Goal: Task Accomplishment & Management: Use online tool/utility

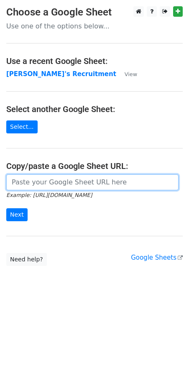
click at [35, 180] on input "url" at bounding box center [92, 182] width 172 height 16
paste input "https://docs.google.com/spreadsheets/d/1Cr9APMfEyBzomlp0d5nIDRAmjV2mnvwC1MH092O…"
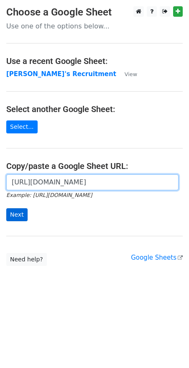
type input "https://docs.google.com/spreadsheets/d/1Cr9APMfEyBzomlp0d5nIDRAmjV2mnvwC1MH092O…"
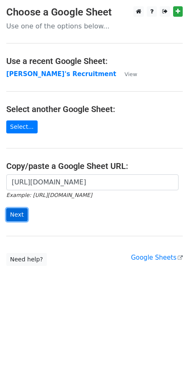
click at [20, 215] on input "Next" at bounding box center [16, 214] width 21 height 13
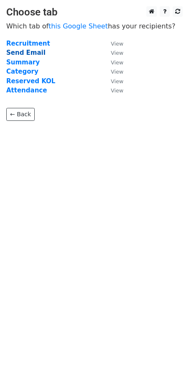
click at [27, 52] on strong "Send Email" at bounding box center [25, 53] width 39 height 8
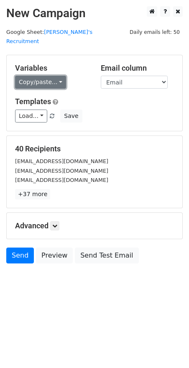
click at [58, 76] on link "Copy/paste..." at bounding box center [40, 82] width 51 height 13
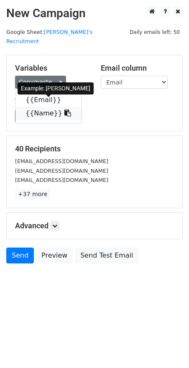
click at [64, 109] on icon at bounding box center [67, 112] width 7 height 7
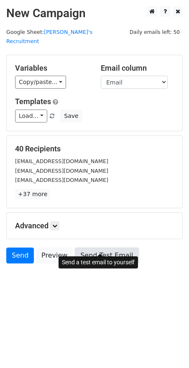
click at [105, 247] on link "Send Test Email" at bounding box center [106, 255] width 63 height 16
